Goal: Find specific page/section: Find specific page/section

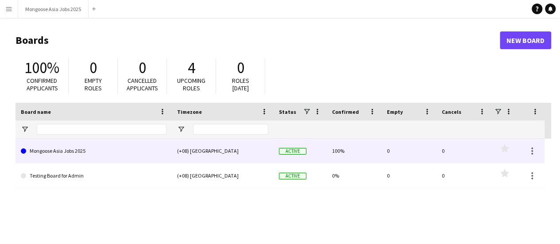
click at [108, 152] on link "Mongoose Asia Jobs 2025" at bounding box center [94, 151] width 146 height 25
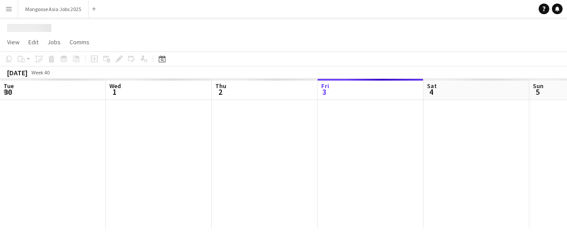
scroll to position [0, 212]
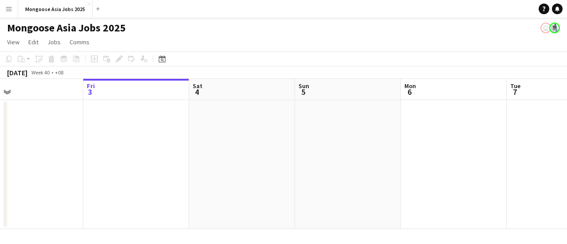
drag, startPoint x: 287, startPoint y: 151, endPoint x: 53, endPoint y: 155, distance: 234.4
click at [53, 155] on app-calendar-viewport "Tue 30 Wed 1 Thu 2 Fri 3 Sat 4 Sun 5 Mon 6 Tue 7 Wed 8 Thu 9 Fri 10 3/3 1 Job 1…" at bounding box center [283, 154] width 567 height 150
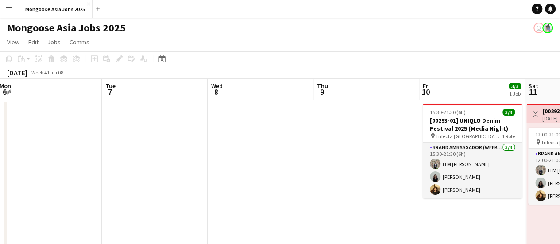
scroll to position [0, 359]
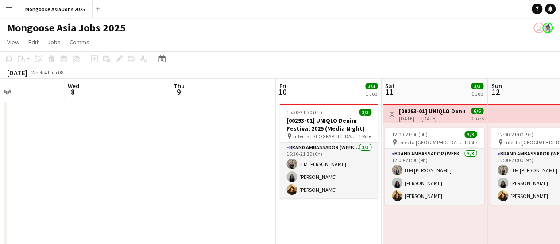
drag, startPoint x: 470, startPoint y: 156, endPoint x: 134, endPoint y: 165, distance: 336.8
click at [134, 165] on app-calendar-viewport "Sat 4 Sun 5 Mon 6 Tue 7 Wed 8 Thu 9 Fri 10 3/3 1 Job Sat 11 3/3 1 Job Sun 12 3/…" at bounding box center [280, 171] width 560 height 185
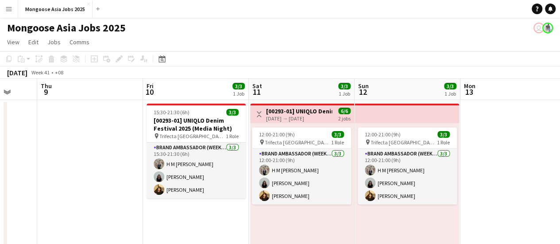
drag, startPoint x: 220, startPoint y: 154, endPoint x: 73, endPoint y: 153, distance: 146.6
click at [73, 153] on app-calendar-viewport "Mon 6 Tue 7 Wed 8 Thu 9 Fri 10 3/3 1 Job Sat 11 3/3 1 Job Sun 12 3/3 1 Job Mon …" at bounding box center [280, 171] width 560 height 185
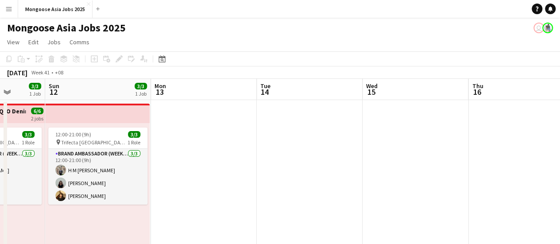
drag, startPoint x: 555, startPoint y: 171, endPoint x: 260, endPoint y: 170, distance: 295.5
click at [260, 170] on app-calendar-viewport "Wed 8 Thu 9 Fri 10 3/3 1 Job Sat 11 3/3 1 Job Sun 12 3/3 1 Job Mon 13 Tue 14 We…" at bounding box center [280, 171] width 560 height 185
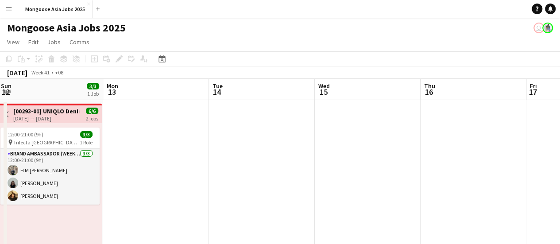
scroll to position [0, 214]
drag, startPoint x: 473, startPoint y: 162, endPoint x: 426, endPoint y: 163, distance: 47.4
click at [426, 163] on app-calendar-viewport "Fri 10 3/3 1 Job Sat 11 3/3 1 Job Sun 12 3/3 1 Job Mon 13 Tue 14 Wed 15 Thu 16 …" at bounding box center [280, 171] width 560 height 185
